Goal: Transaction & Acquisition: Purchase product/service

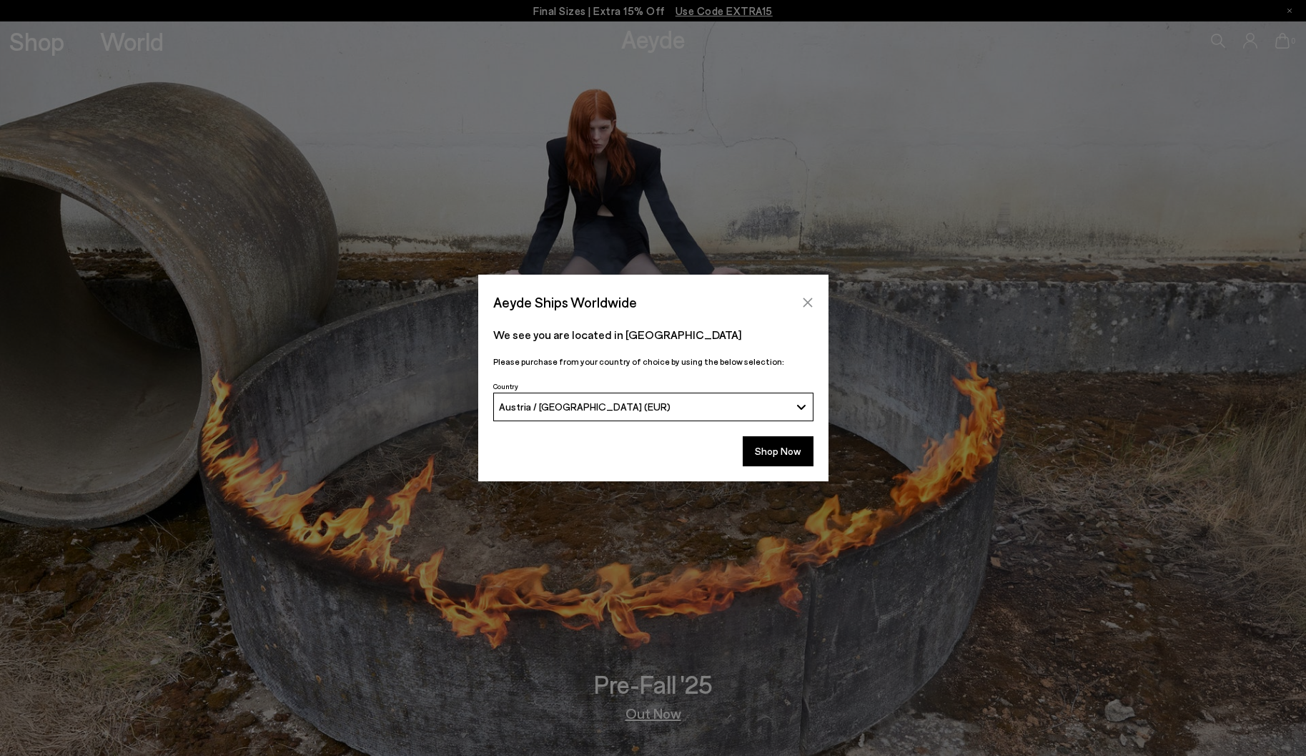
click at [811, 294] on button "Close" at bounding box center [807, 302] width 21 height 21
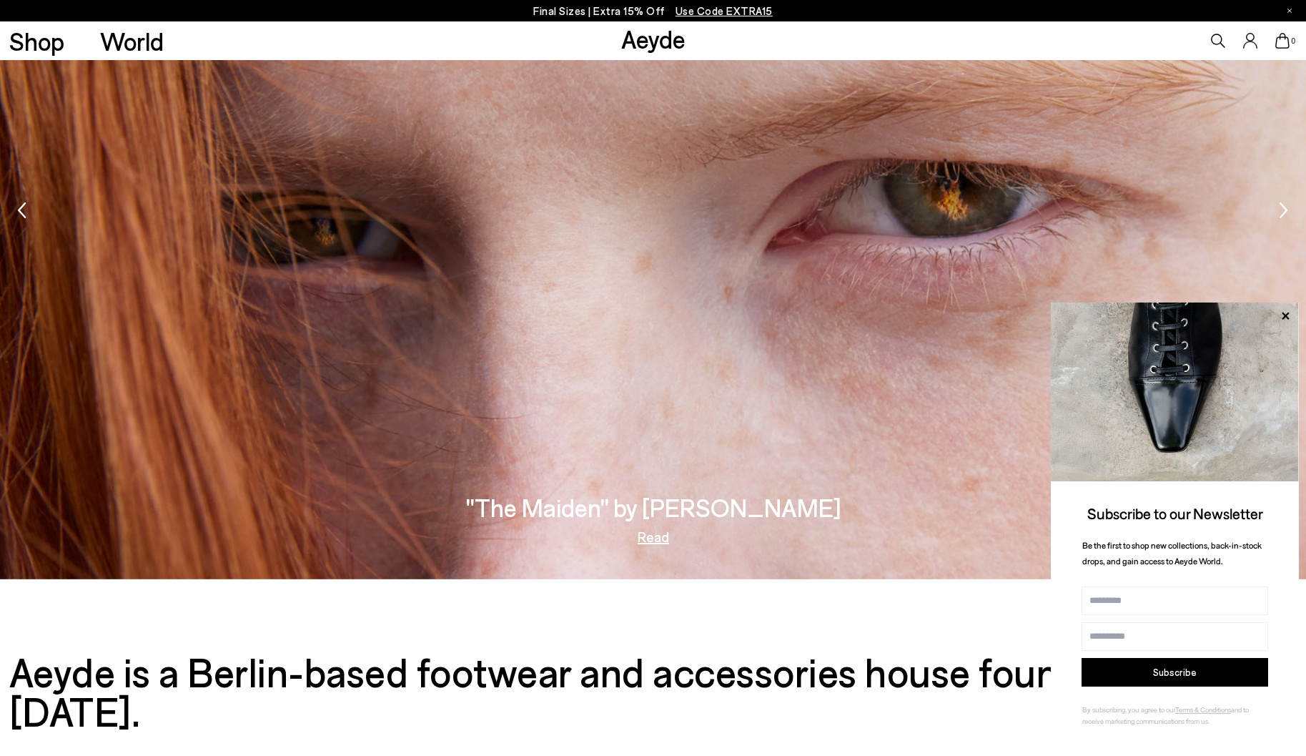
scroll to position [3114, 0]
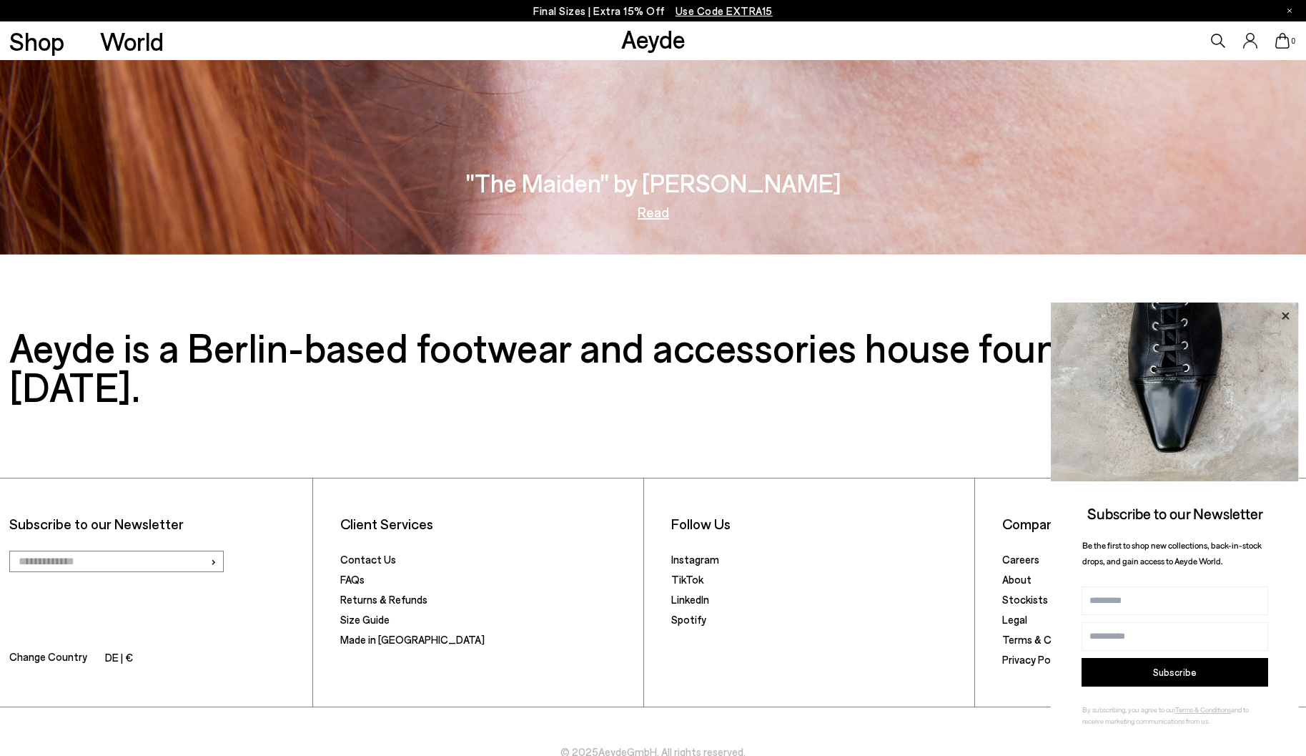
click at [1287, 322] on icon at bounding box center [1285, 316] width 19 height 19
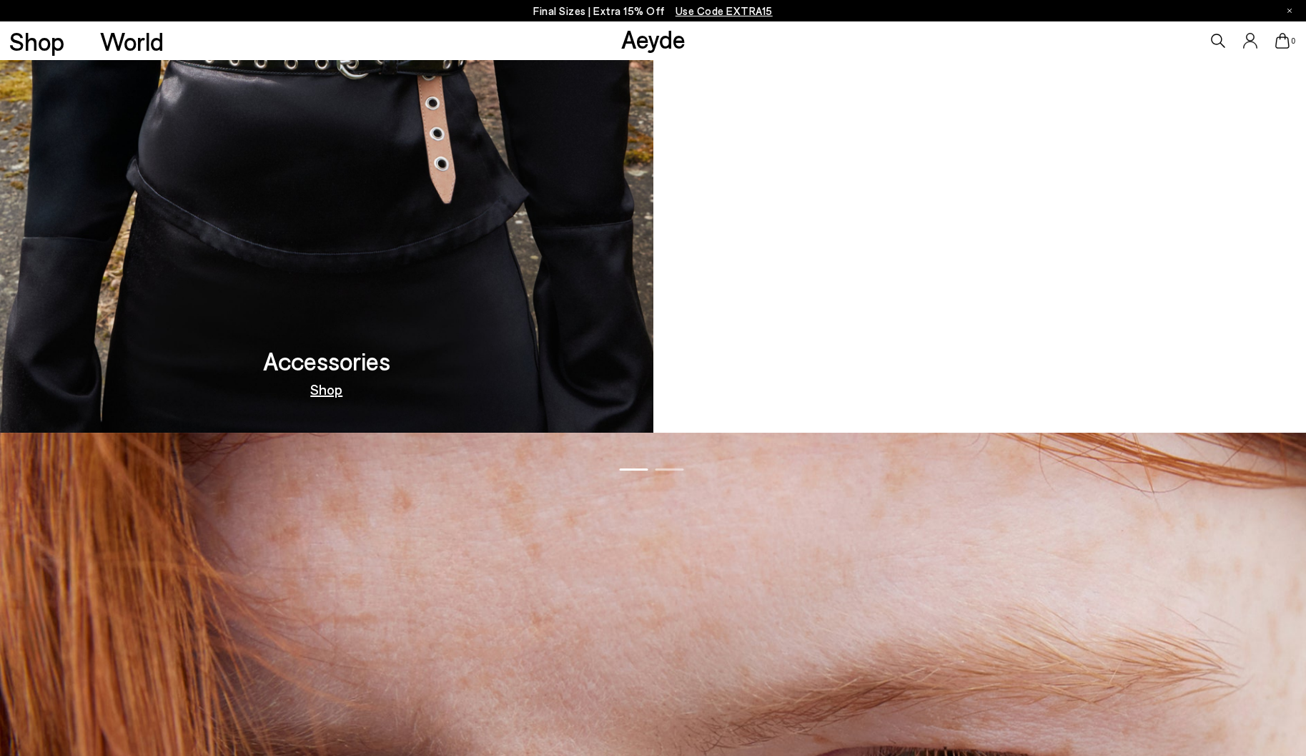
scroll to position [2197, 0]
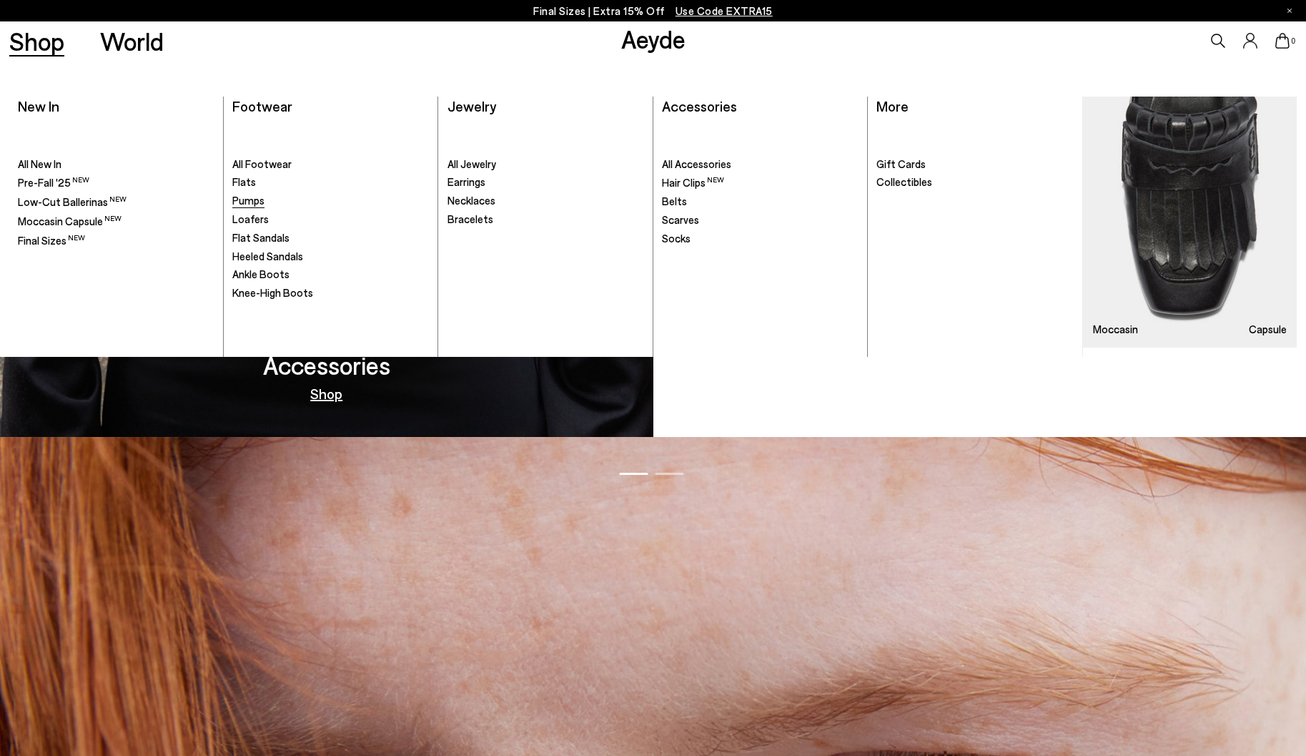
click at [262, 202] on span "Pumps" at bounding box center [248, 200] width 32 height 13
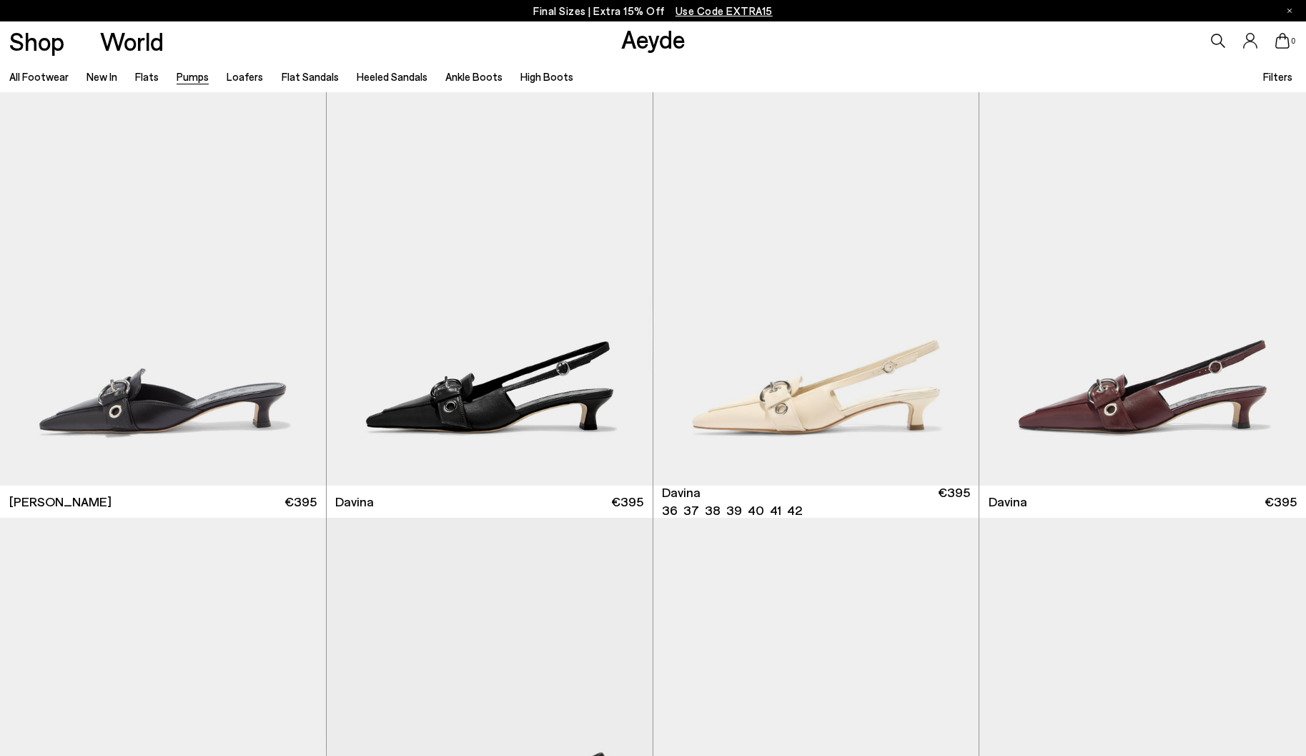
scroll to position [3130, 0]
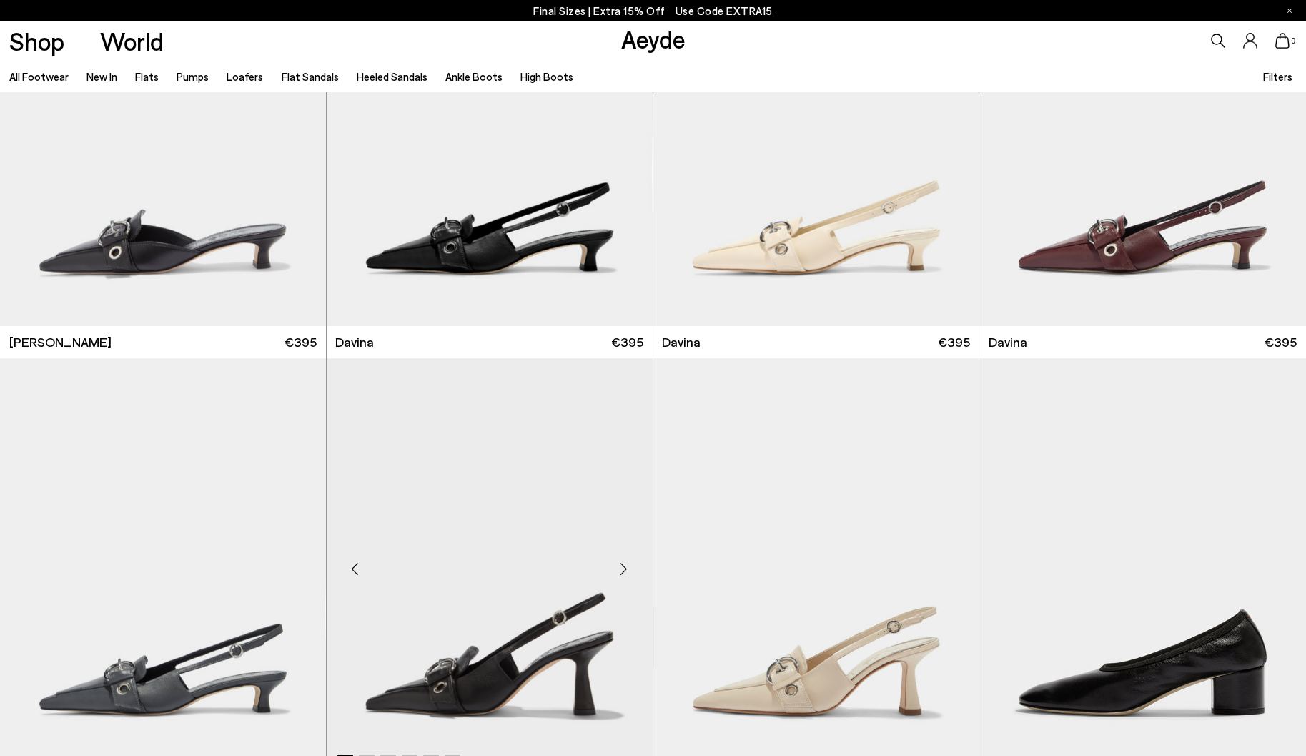
scroll to position [3267, 0]
click at [218, 212] on img "1 / 6" at bounding box center [163, 122] width 326 height 410
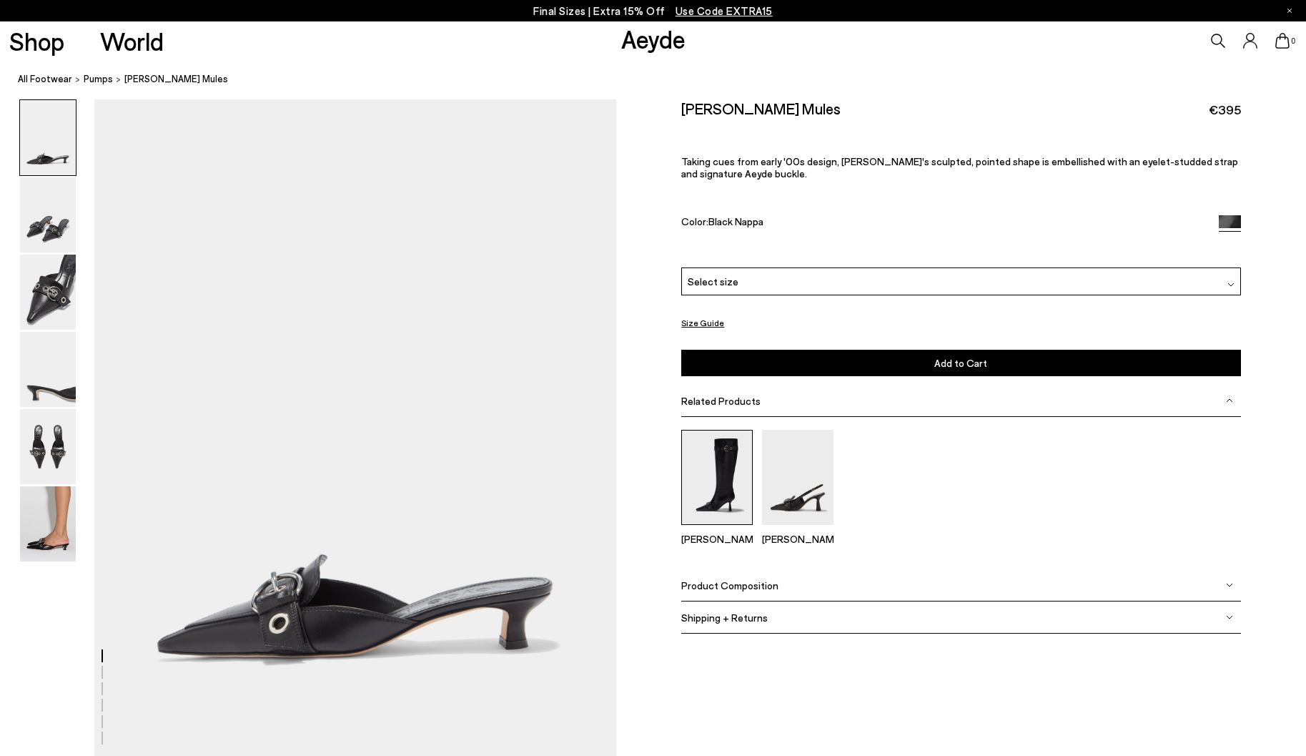
click at [717, 495] on img at bounding box center [716, 477] width 71 height 95
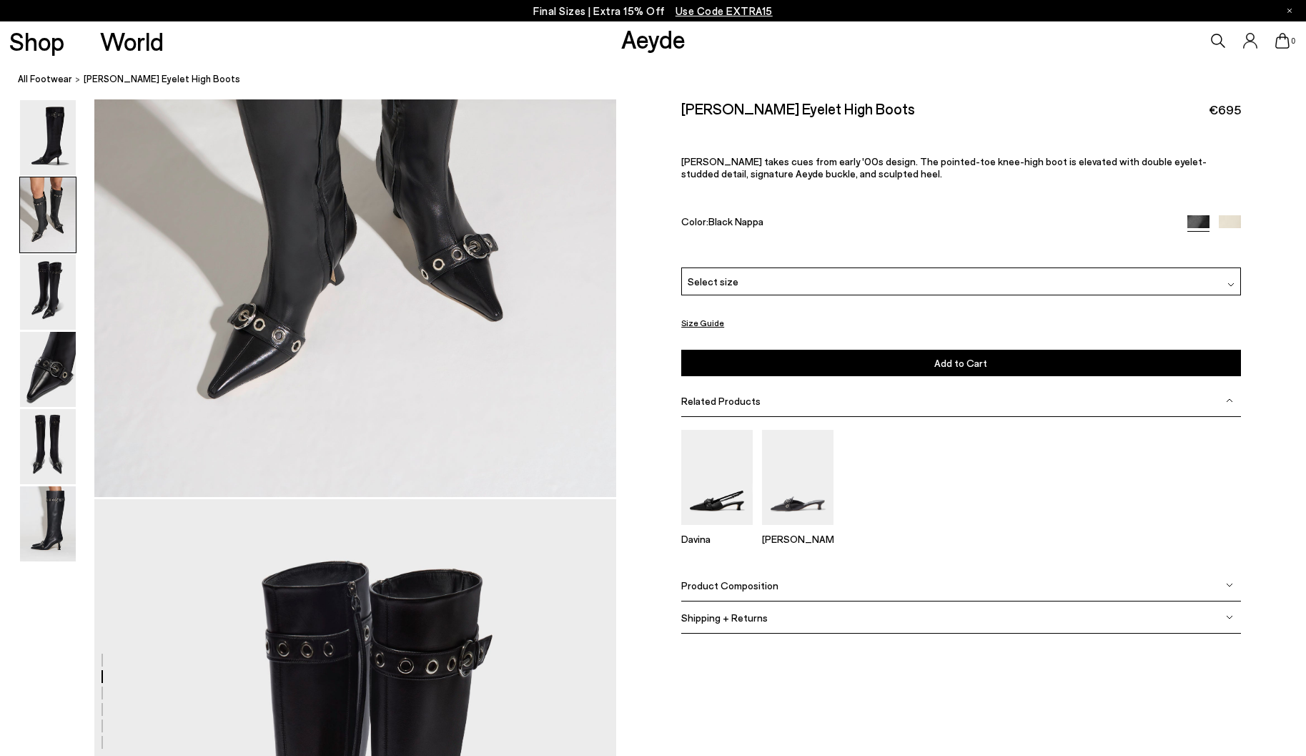
scroll to position [997, 0]
click at [794, 480] on img at bounding box center [797, 477] width 71 height 95
